Goal: Task Accomplishment & Management: Complete application form

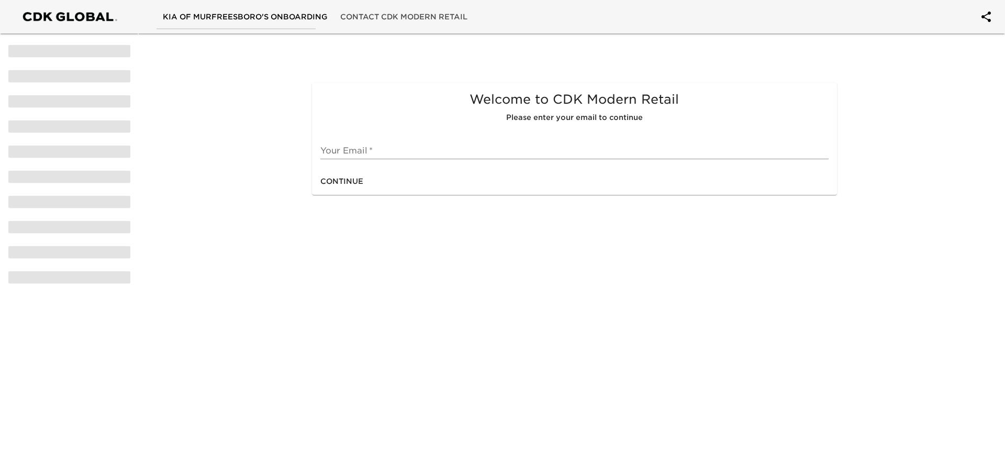
click at [427, 146] on input "text" at bounding box center [574, 150] width 508 height 17
type input "B"
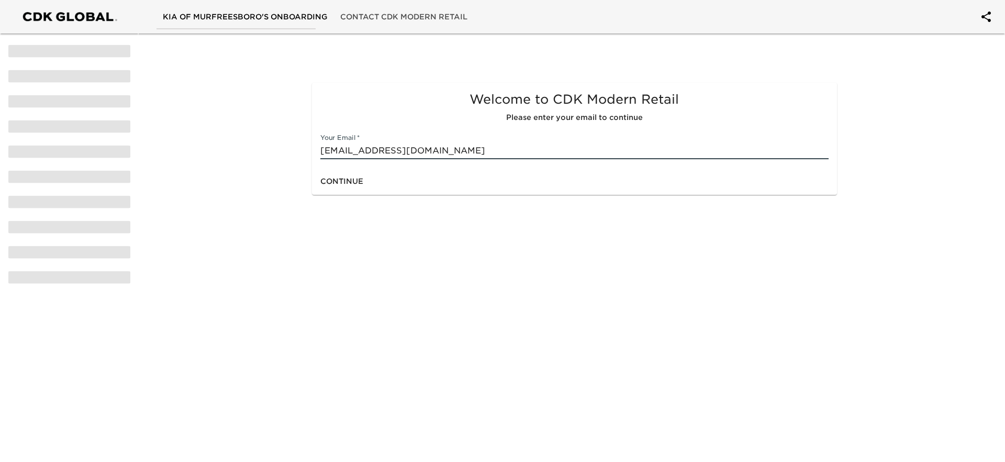
type input "[EMAIL_ADDRESS][DOMAIN_NAME]"
click at [350, 183] on span "Continue" at bounding box center [341, 181] width 43 height 13
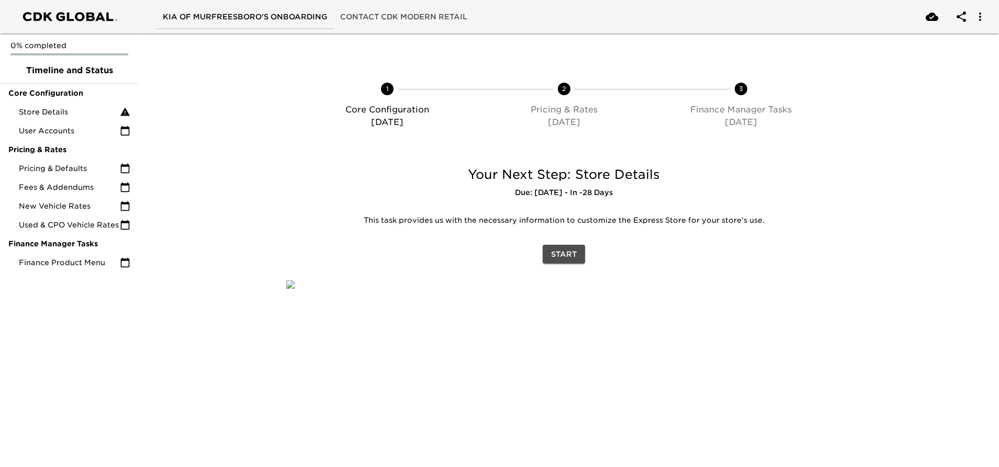
click at [559, 257] on span "Start" at bounding box center [564, 254] width 26 height 13
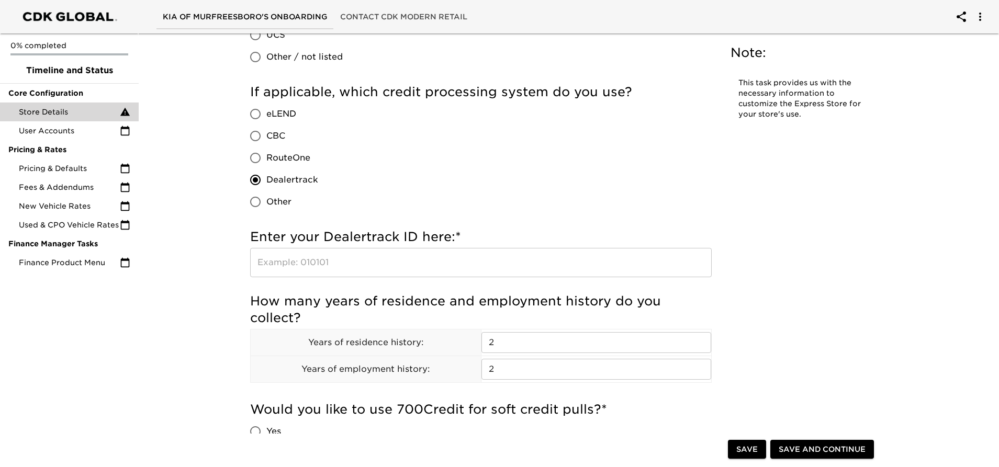
scroll to position [681, 0]
click at [320, 256] on input "text" at bounding box center [481, 261] width 462 height 29
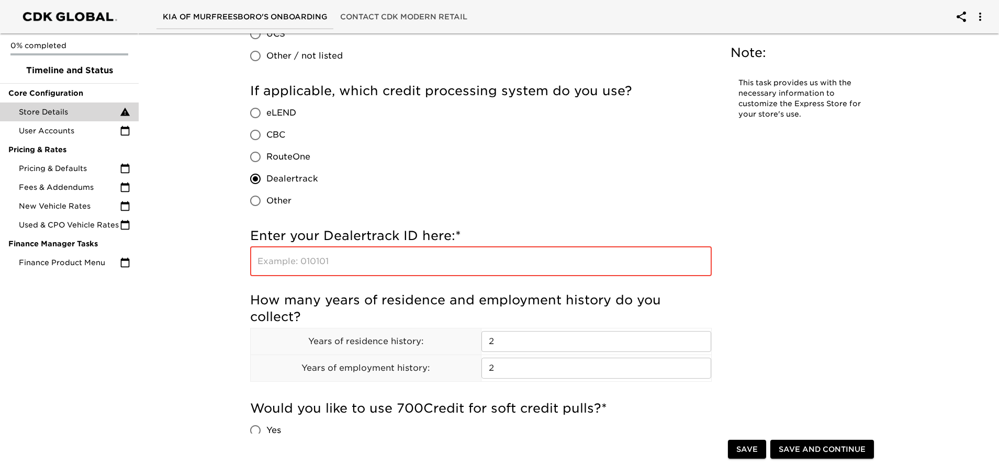
click at [295, 201] on label "Other" at bounding box center [281, 201] width 74 height 22
click at [266, 201] on input "Other" at bounding box center [255, 201] width 22 height 22
radio input "true"
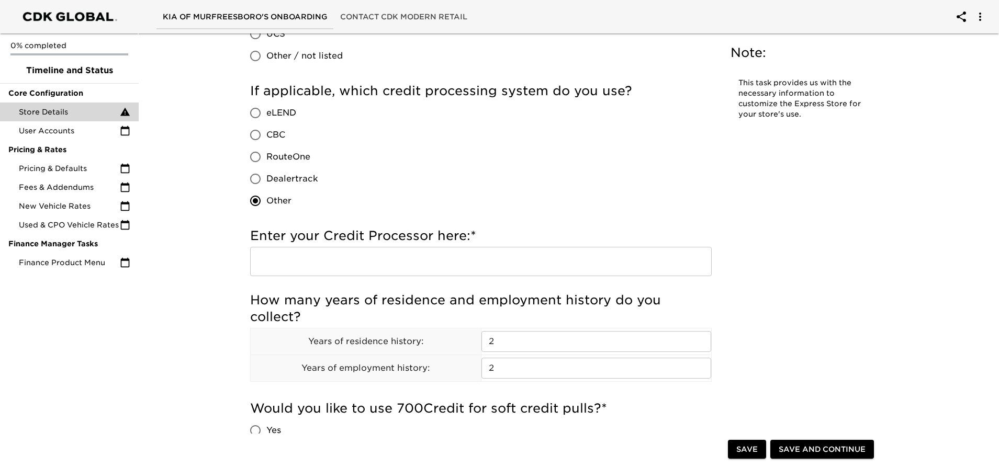
click at [364, 262] on input "text" at bounding box center [481, 261] width 462 height 29
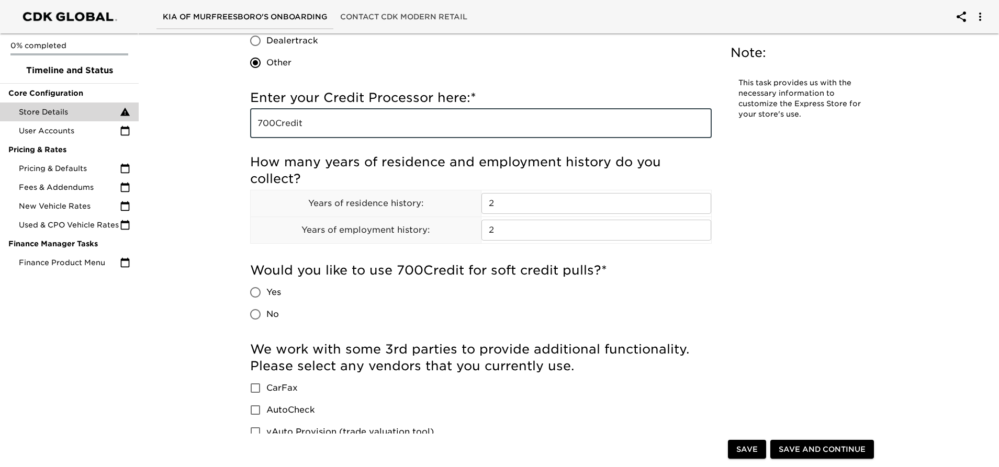
scroll to position [838, 0]
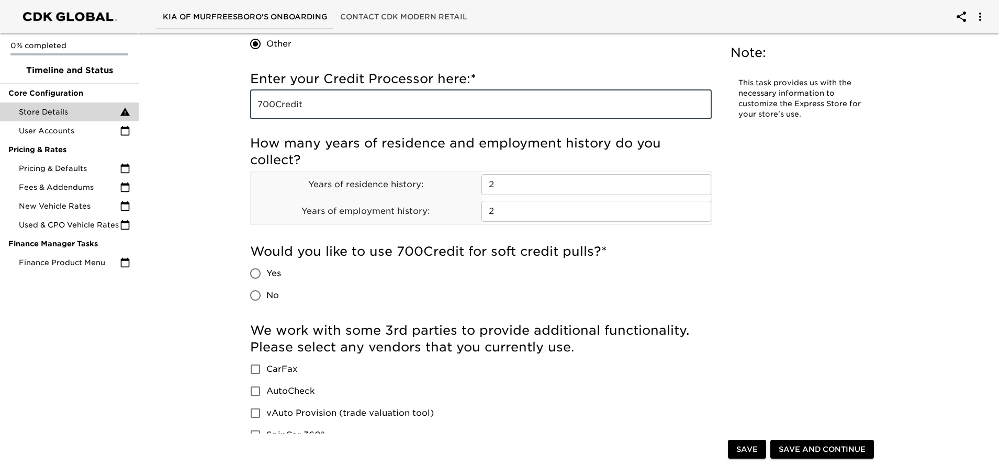
type input "700Credit"
click at [398, 238] on div "Would you like to use 700Credit for soft credit pulls? * Yes No" at bounding box center [481, 277] width 462 height 79
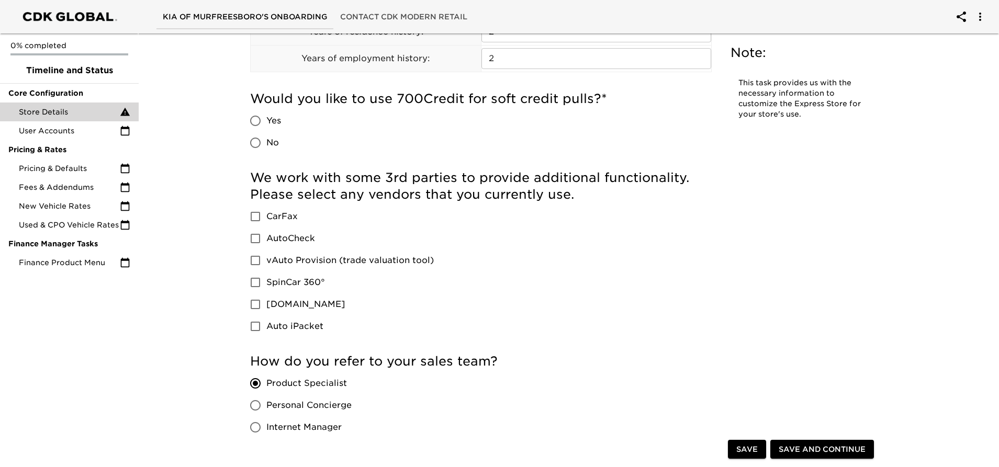
scroll to position [995, 0]
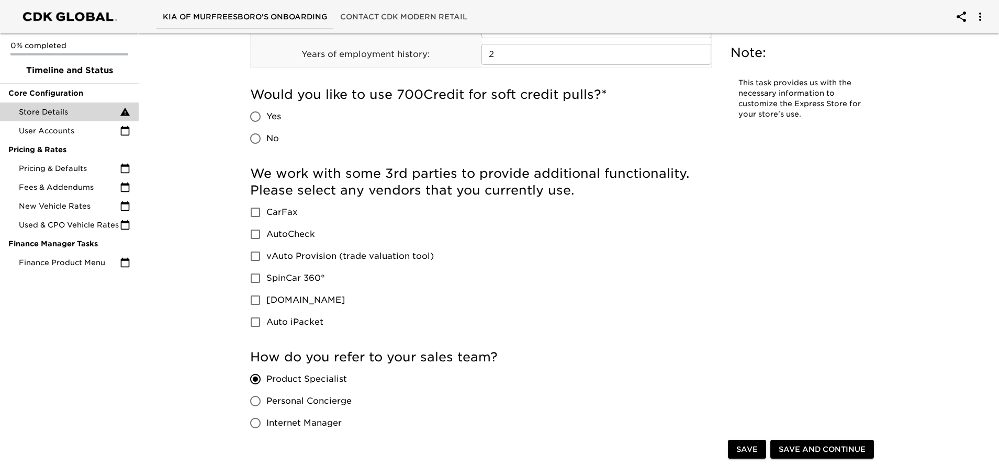
click at [252, 215] on input "CarFax" at bounding box center [255, 213] width 22 height 22
checkbox input "true"
click at [256, 252] on input "vAuto Provision (trade valuation tool)" at bounding box center [255, 257] width 22 height 22
click at [257, 254] on input "vAuto Provision (trade valuation tool)" at bounding box center [255, 257] width 22 height 22
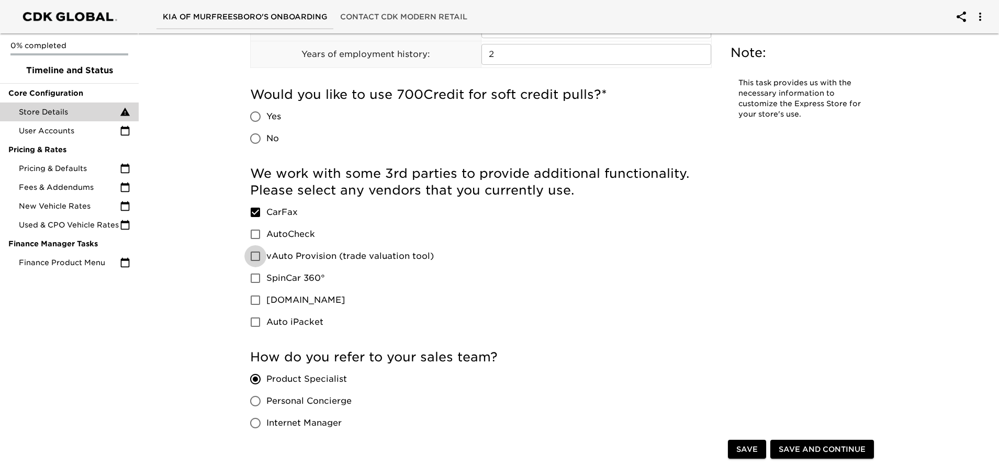
checkbox input "true"
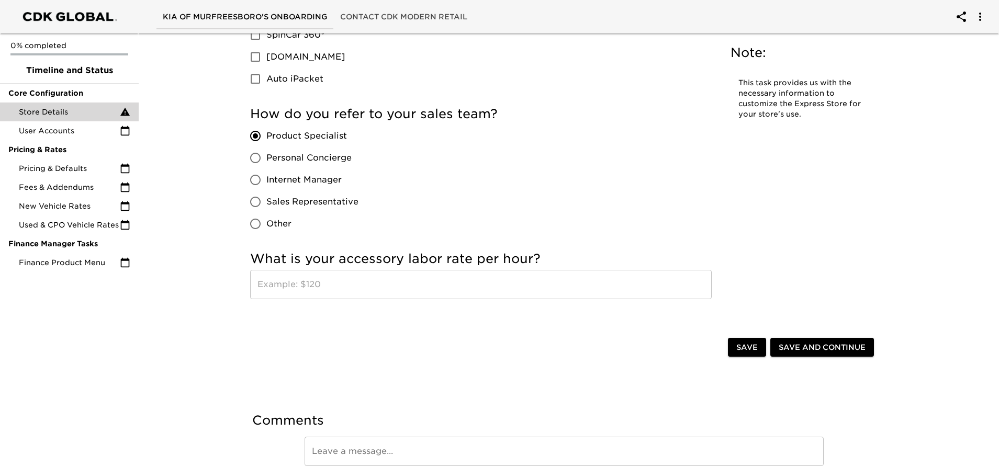
scroll to position [1256, 0]
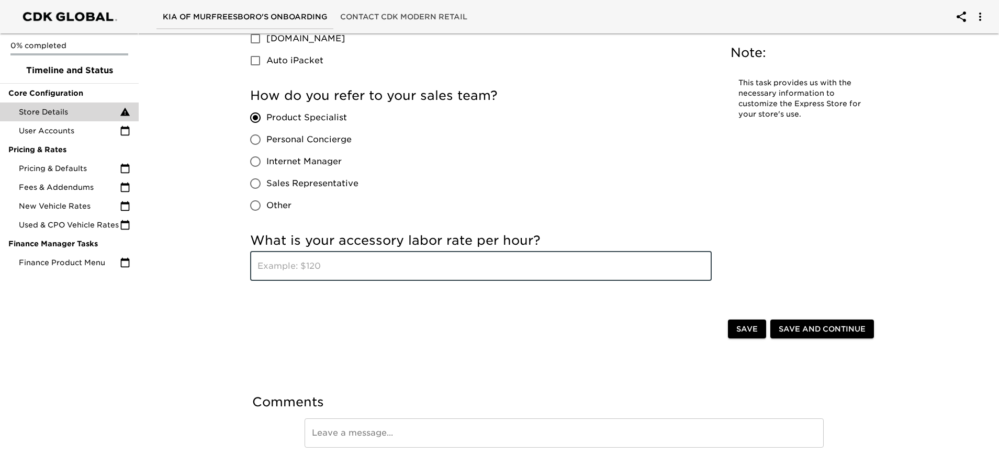
click at [362, 270] on input "text" at bounding box center [481, 266] width 462 height 29
type input "210"
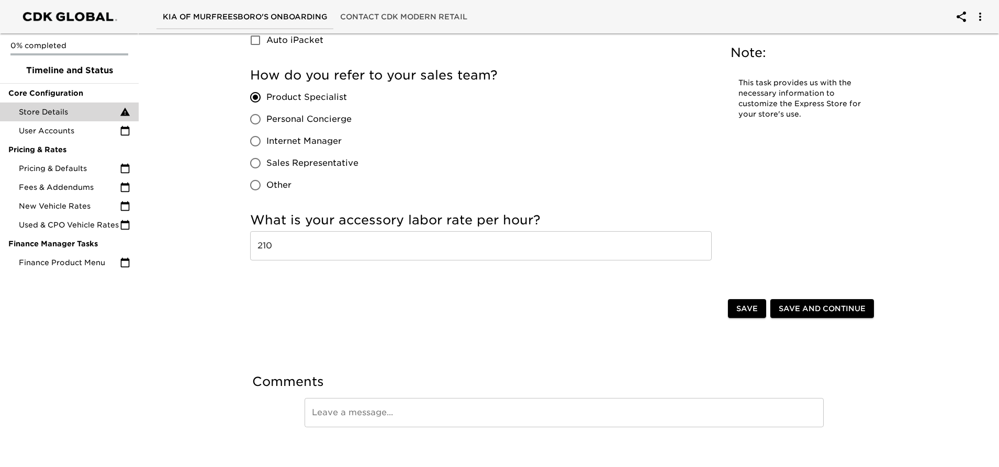
scroll to position [1286, 0]
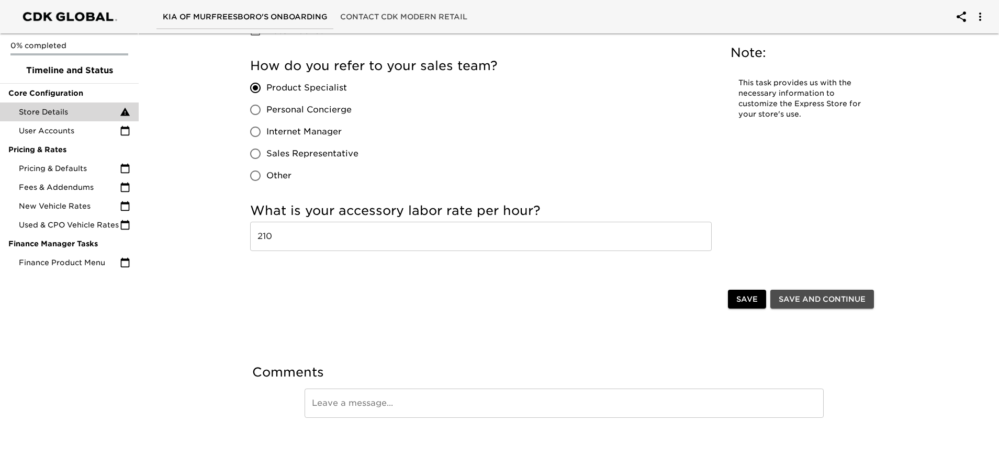
click at [811, 298] on span "Save and Continue" at bounding box center [822, 299] width 87 height 13
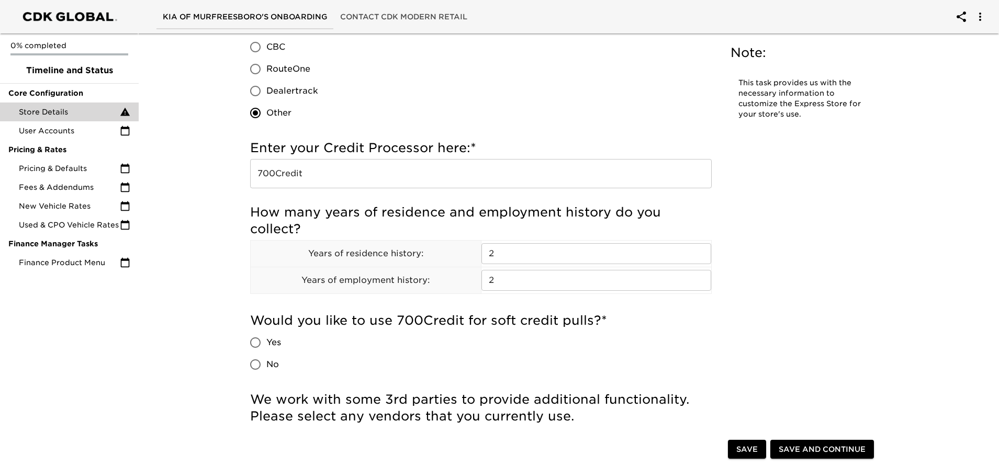
scroll to position [805, 0]
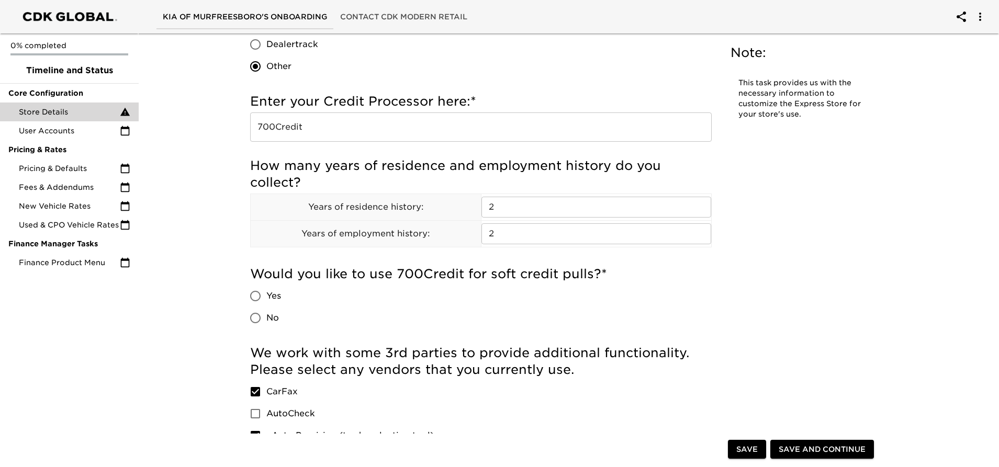
click at [275, 299] on span "Yes" at bounding box center [273, 296] width 15 height 13
click at [266, 299] on input "Yes" at bounding box center [255, 296] width 22 height 22
radio input "true"
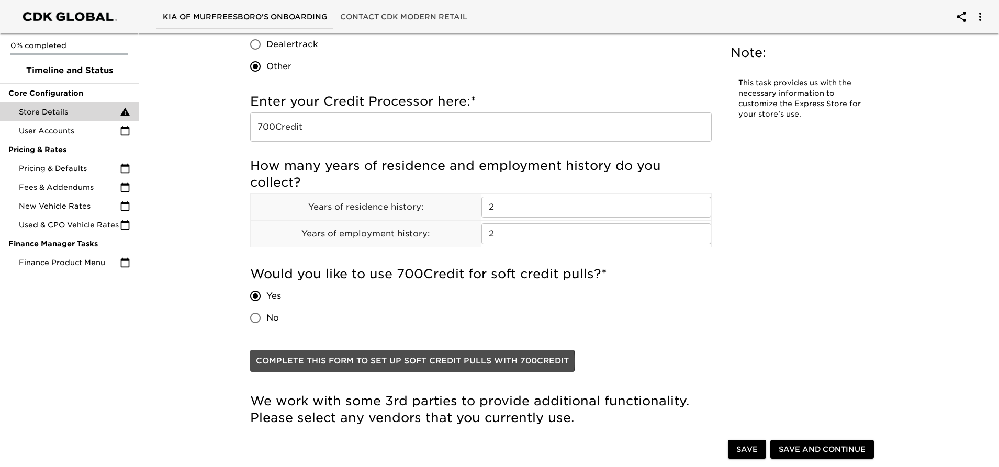
click at [389, 362] on span "Complete this form to set up soft credit pulls with 700Credit" at bounding box center [412, 361] width 313 height 14
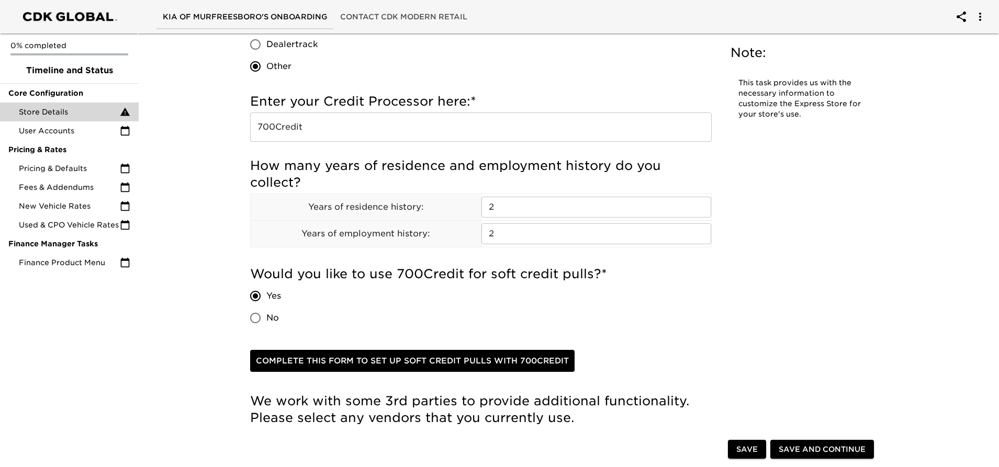
drag, startPoint x: 280, startPoint y: 318, endPoint x: 274, endPoint y: 319, distance: 5.9
click at [278, 318] on label "No" at bounding box center [262, 318] width 37 height 22
click at [266, 318] on input "No" at bounding box center [255, 318] width 22 height 22
radio input "true"
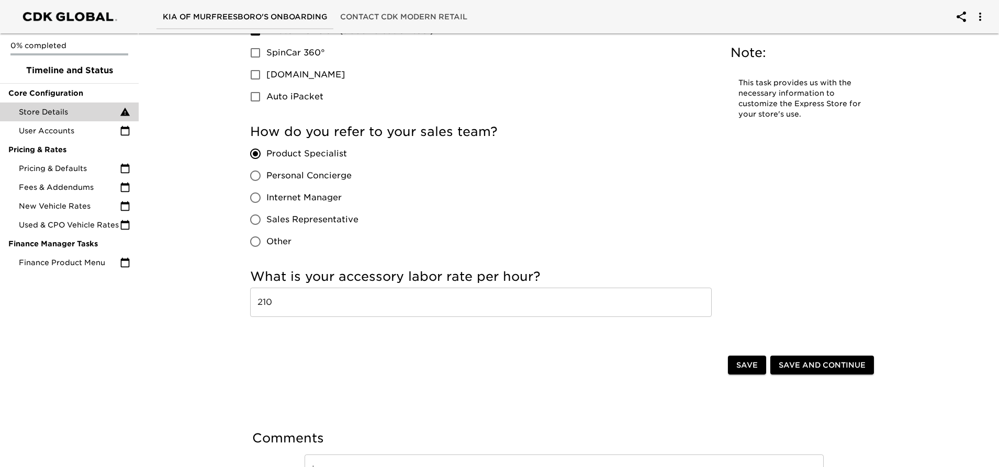
scroll to position [1276, 0]
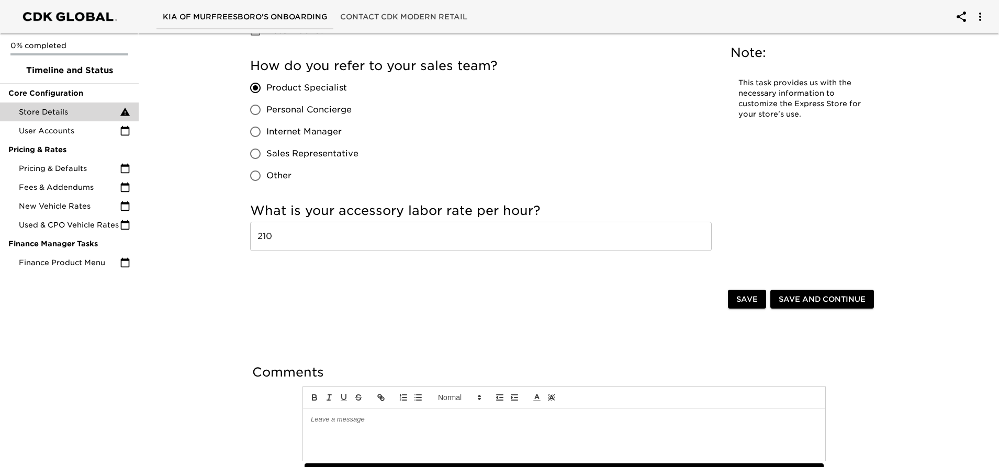
click at [852, 302] on span "Save and Continue" at bounding box center [822, 299] width 87 height 13
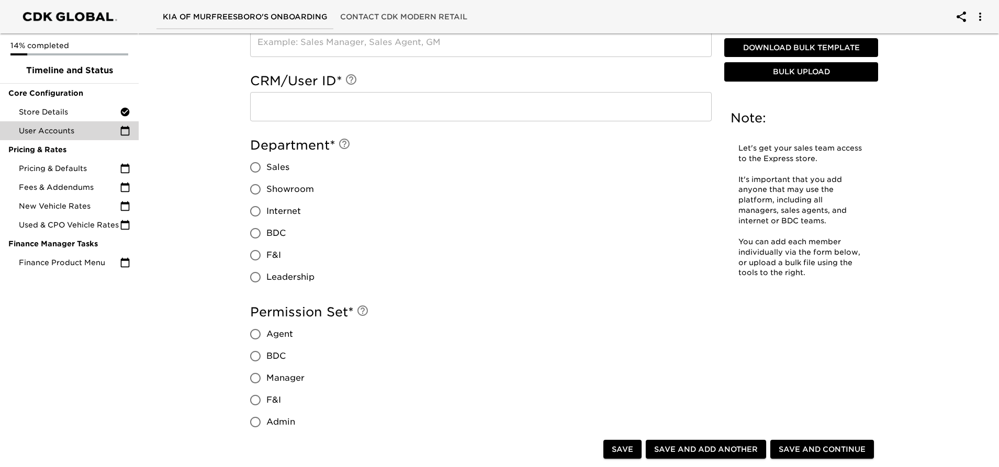
scroll to position [601, 0]
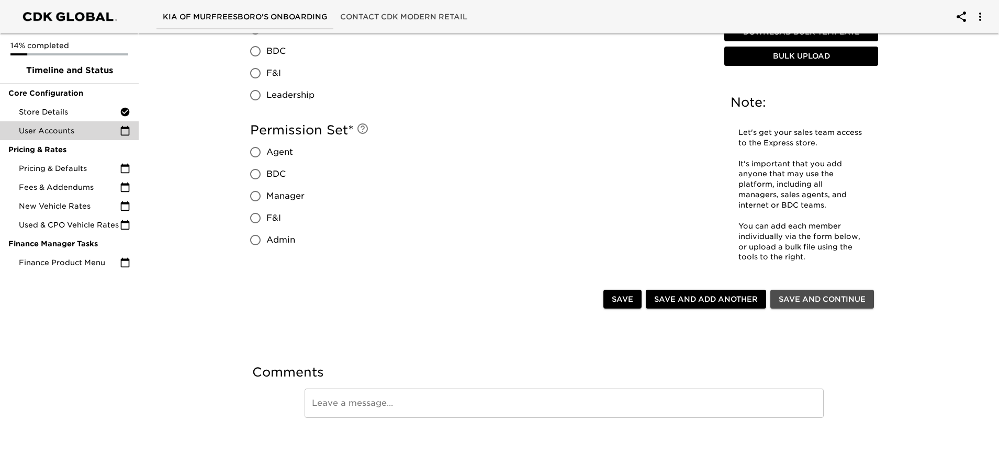
click at [809, 300] on span "Save and Continue" at bounding box center [822, 299] width 87 height 13
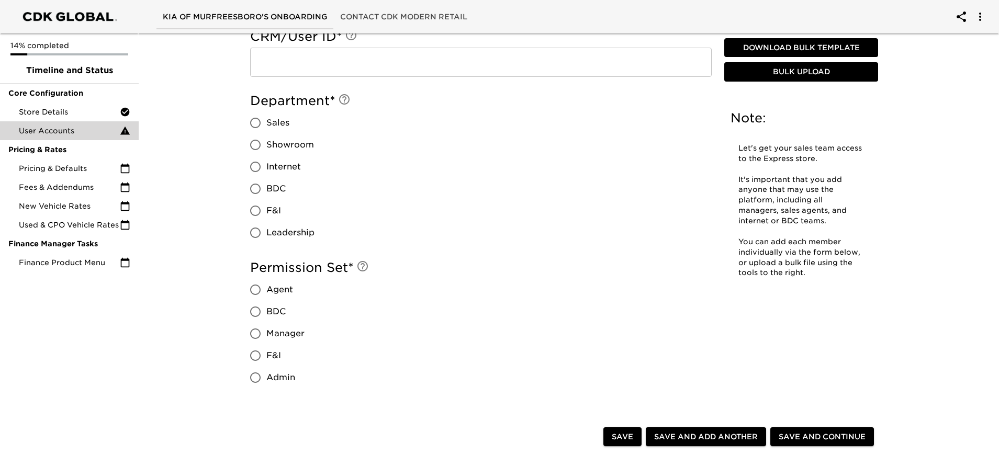
scroll to position [576, 0]
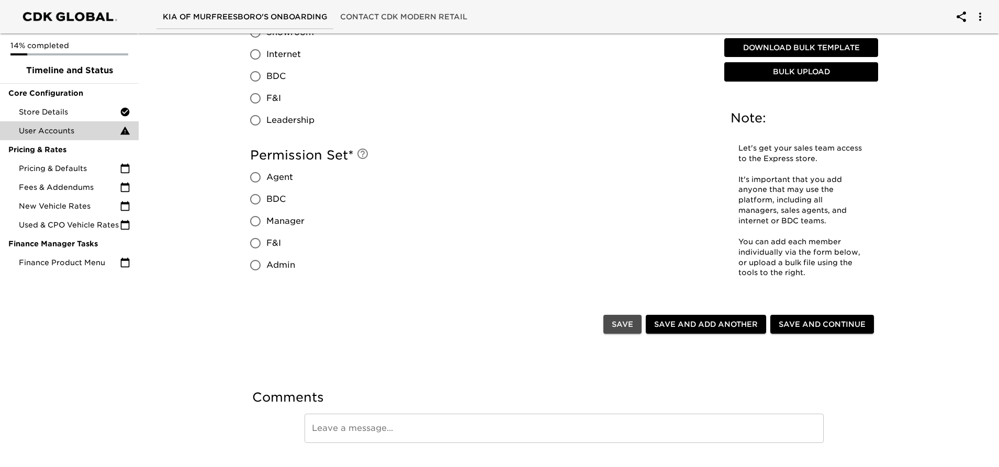
click at [610, 321] on button "Save" at bounding box center [623, 324] width 38 height 19
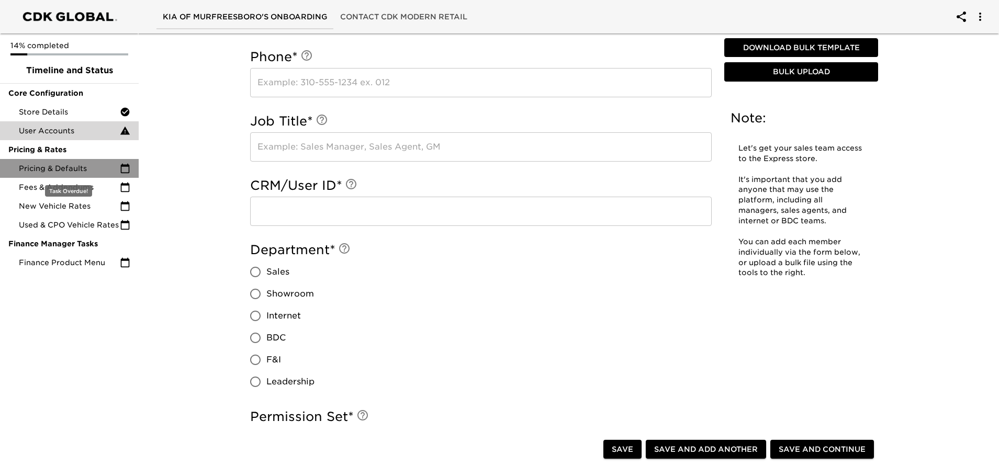
click at [70, 172] on span "Pricing & Defaults" at bounding box center [69, 168] width 101 height 10
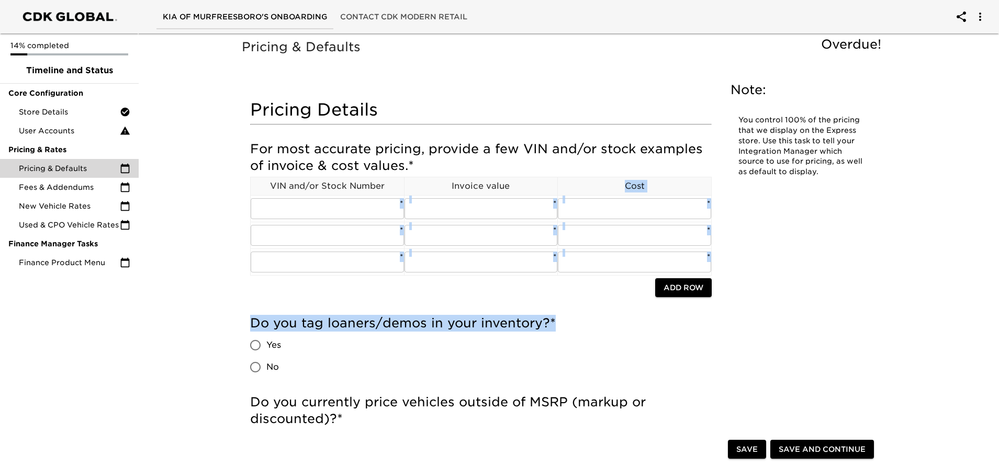
drag, startPoint x: 827, startPoint y: 318, endPoint x: 347, endPoint y: 85, distance: 533.8
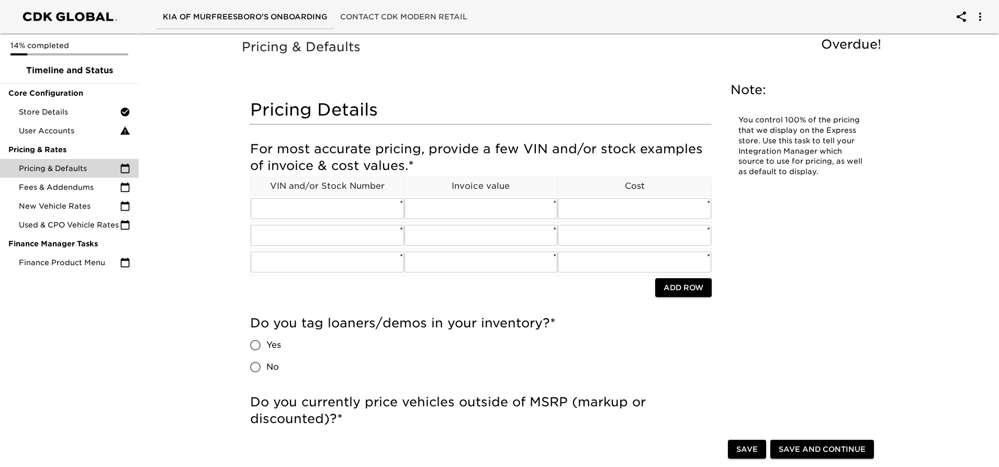
click at [287, 98] on div "Pricing Details" at bounding box center [481, 114] width 462 height 41
